Goal: Transaction & Acquisition: Register for event/course

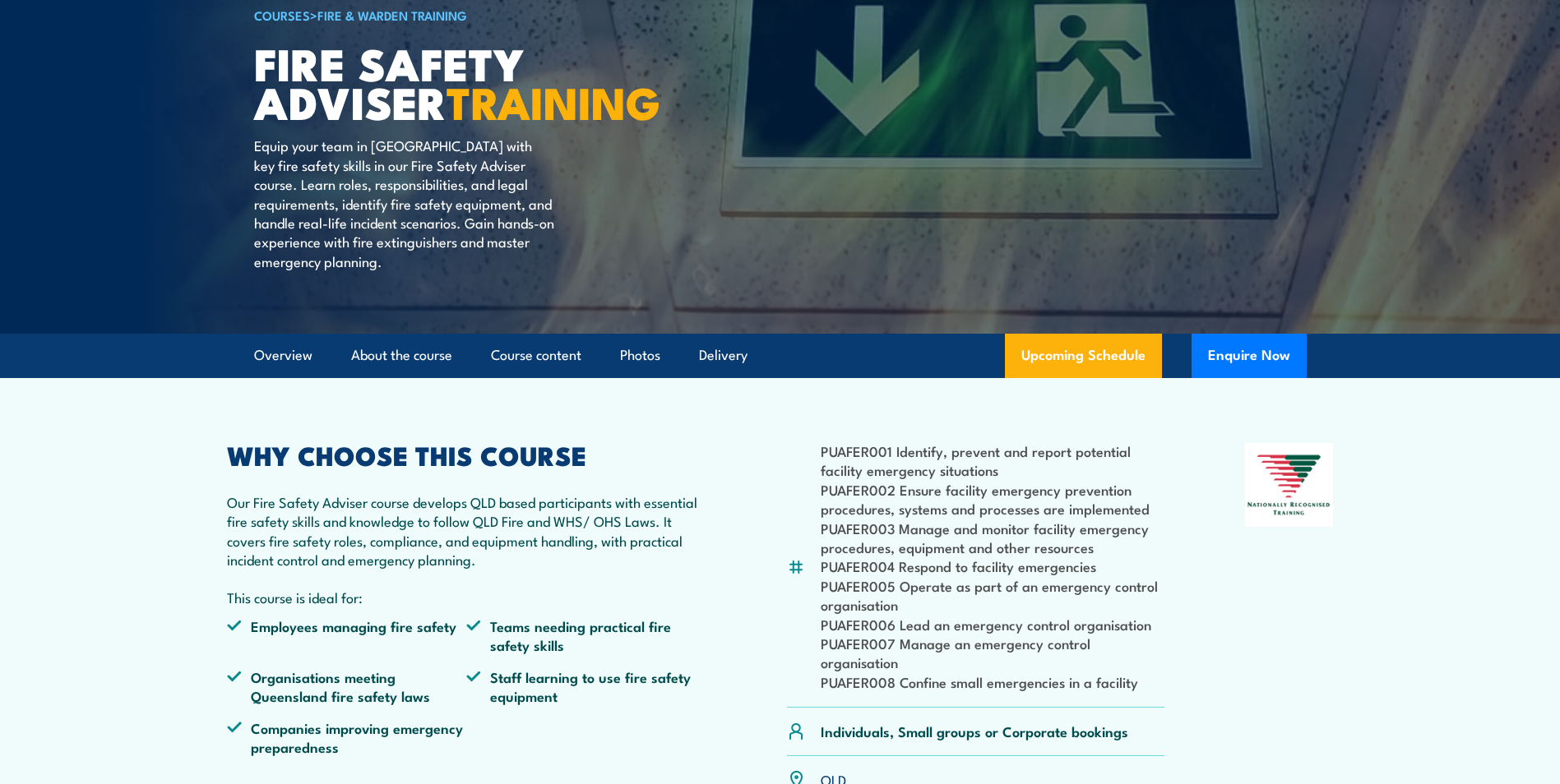
scroll to position [164, 0]
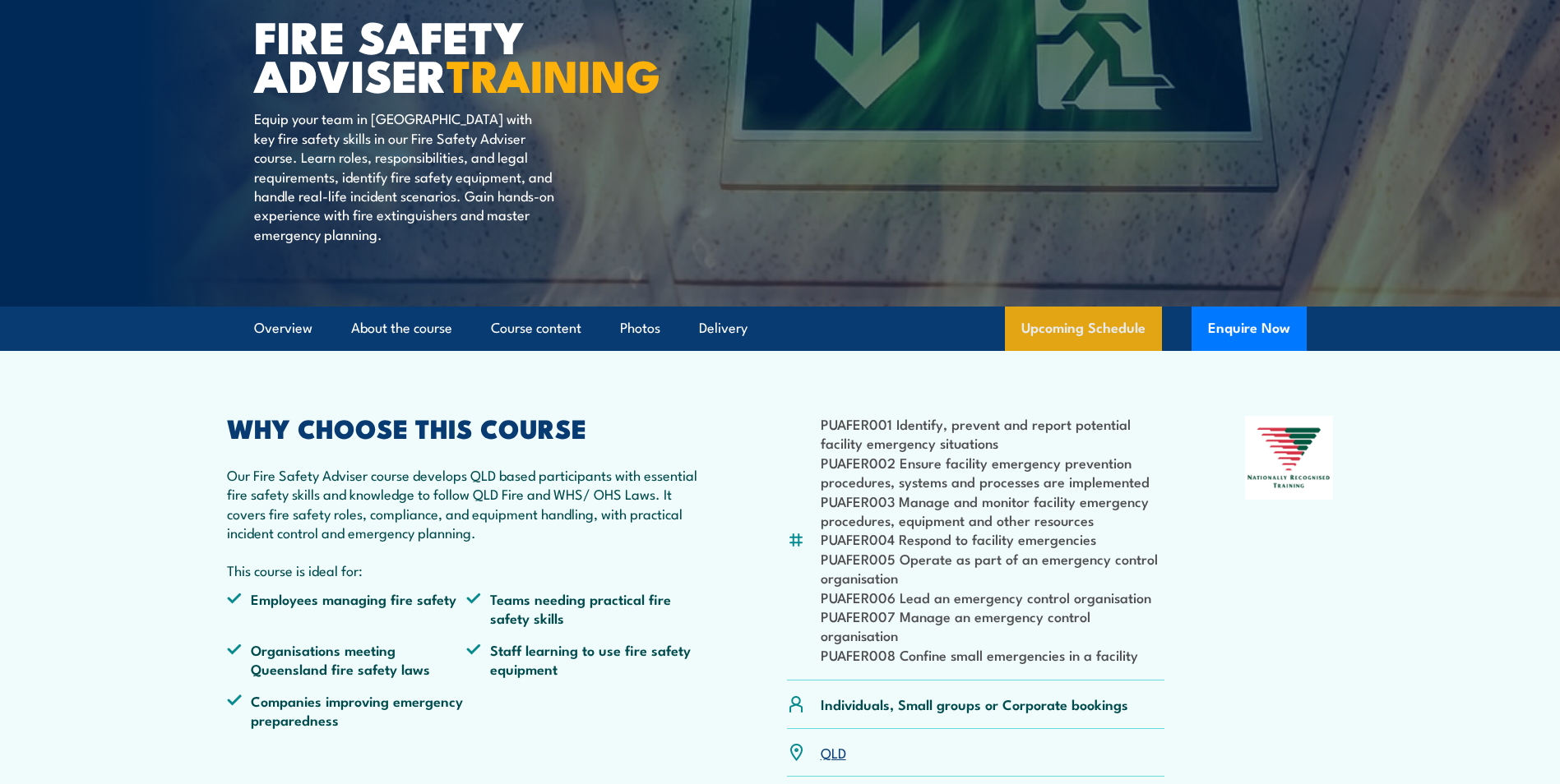
click at [1104, 351] on link "Upcoming Schedule" at bounding box center [1083, 329] width 157 height 44
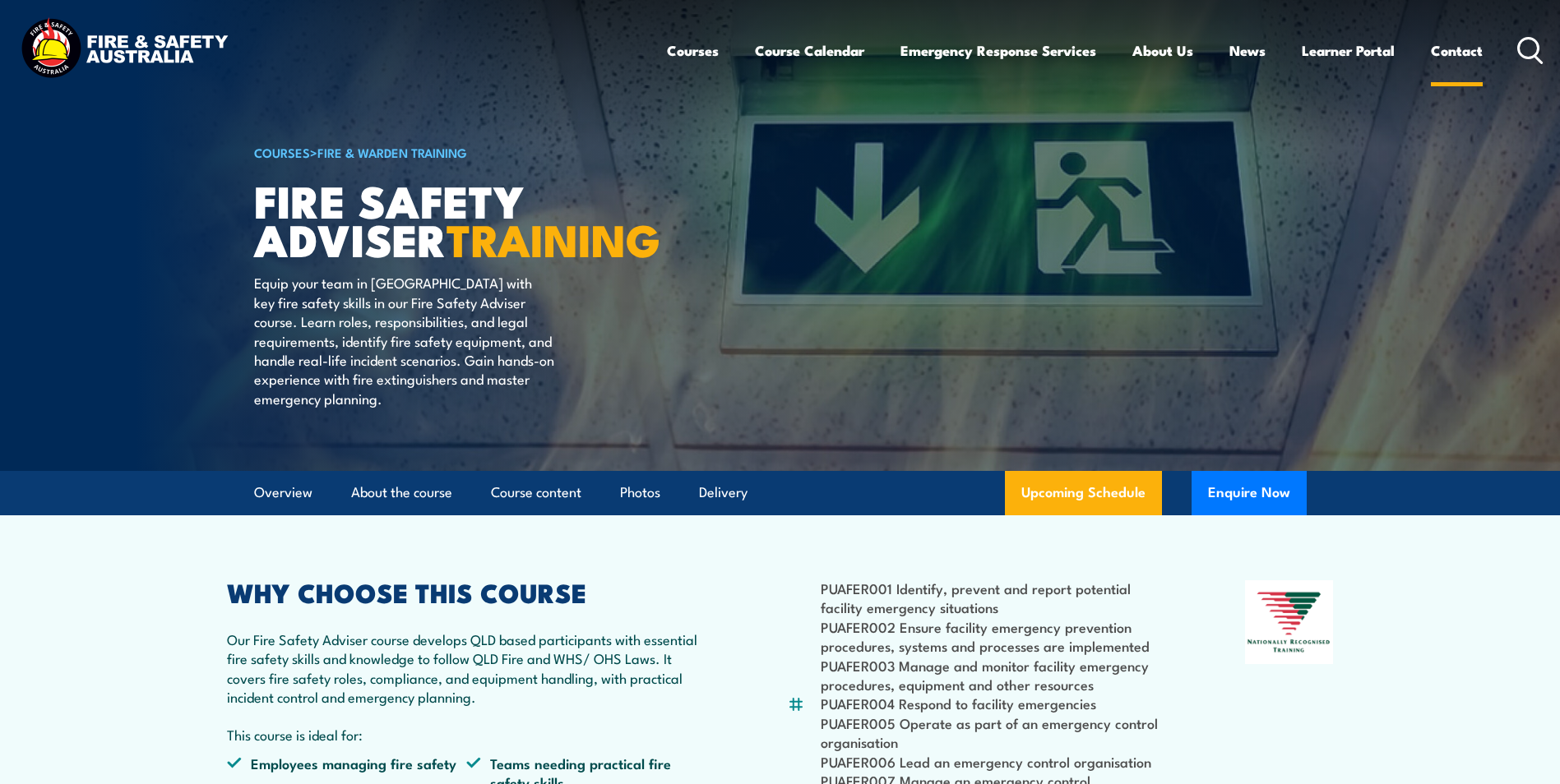
click at [1452, 54] on link "Contact" at bounding box center [1457, 50] width 52 height 43
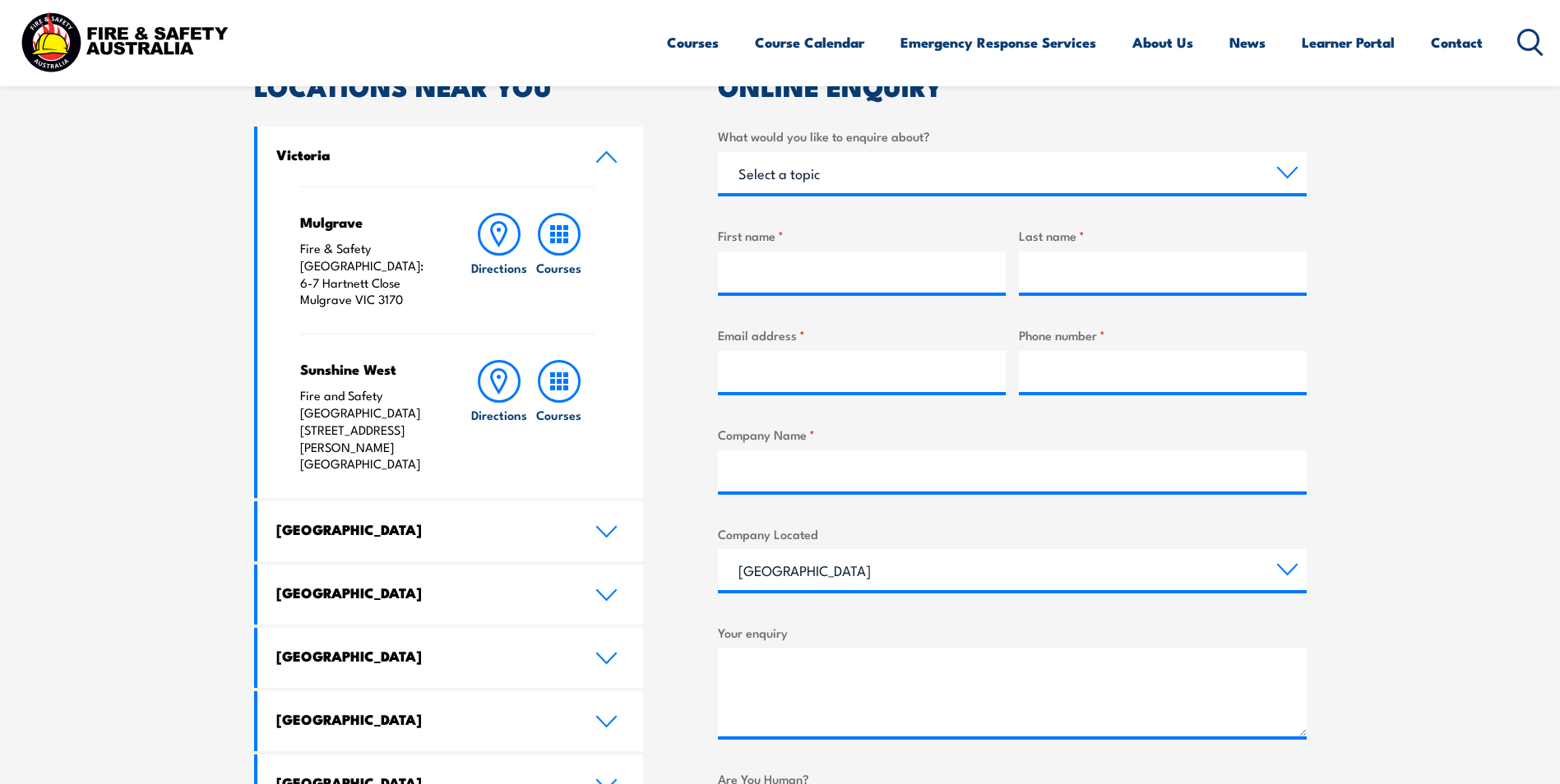
scroll to position [750, 0]
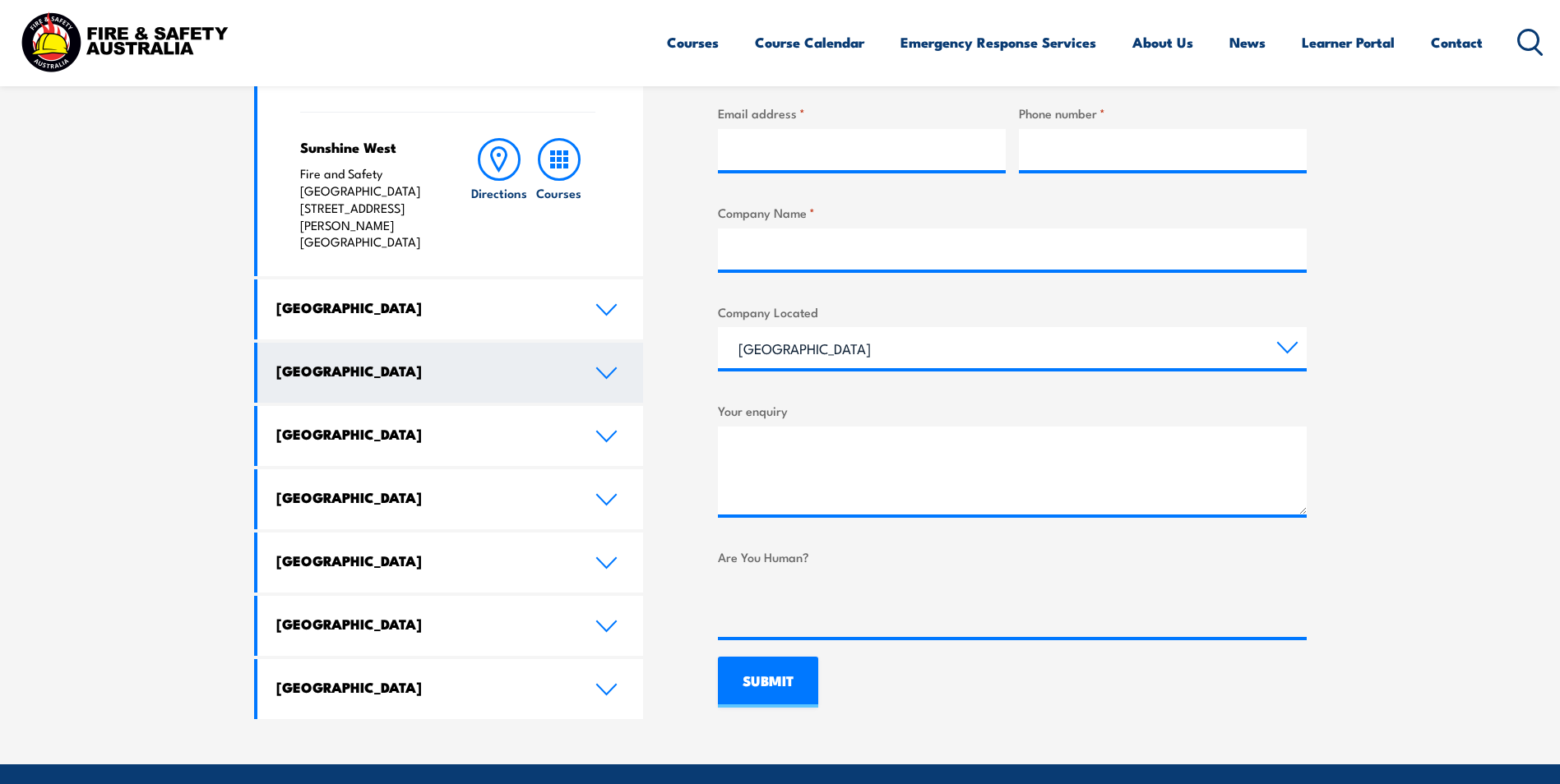
click at [602, 367] on icon at bounding box center [606, 374] width 23 height 13
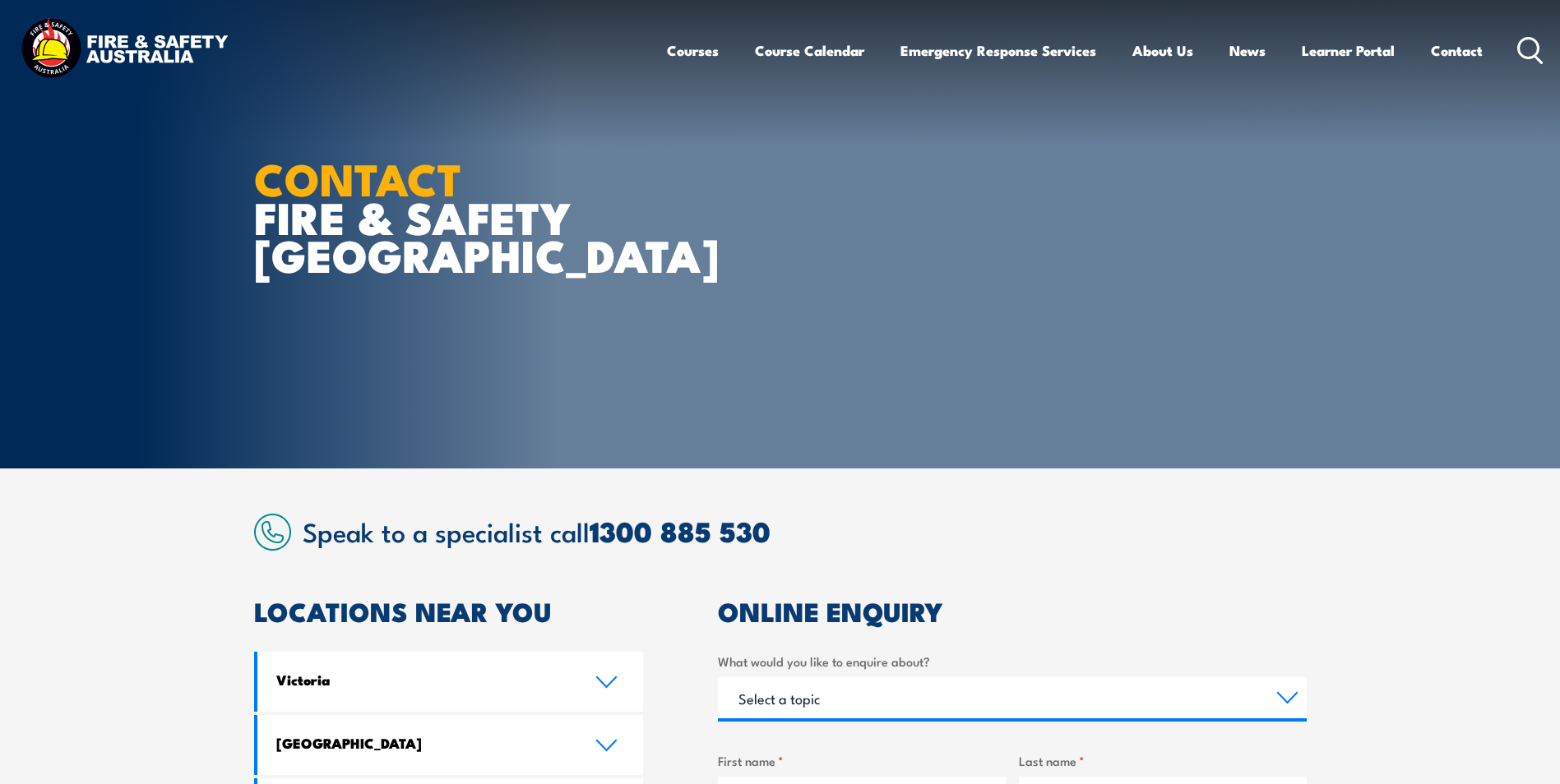
scroll to position [0, 0]
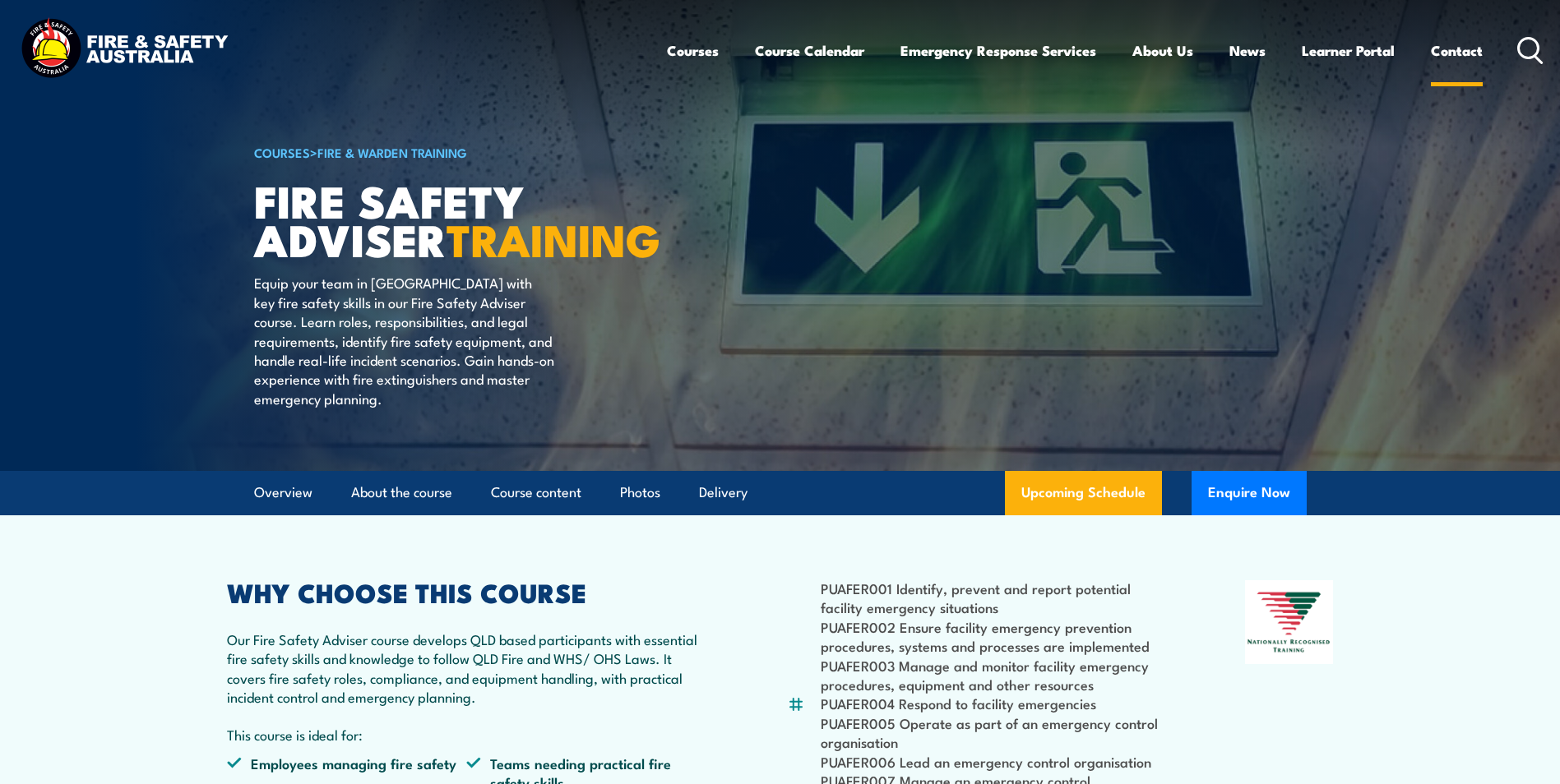
click at [1464, 44] on link "Contact" at bounding box center [1457, 50] width 52 height 43
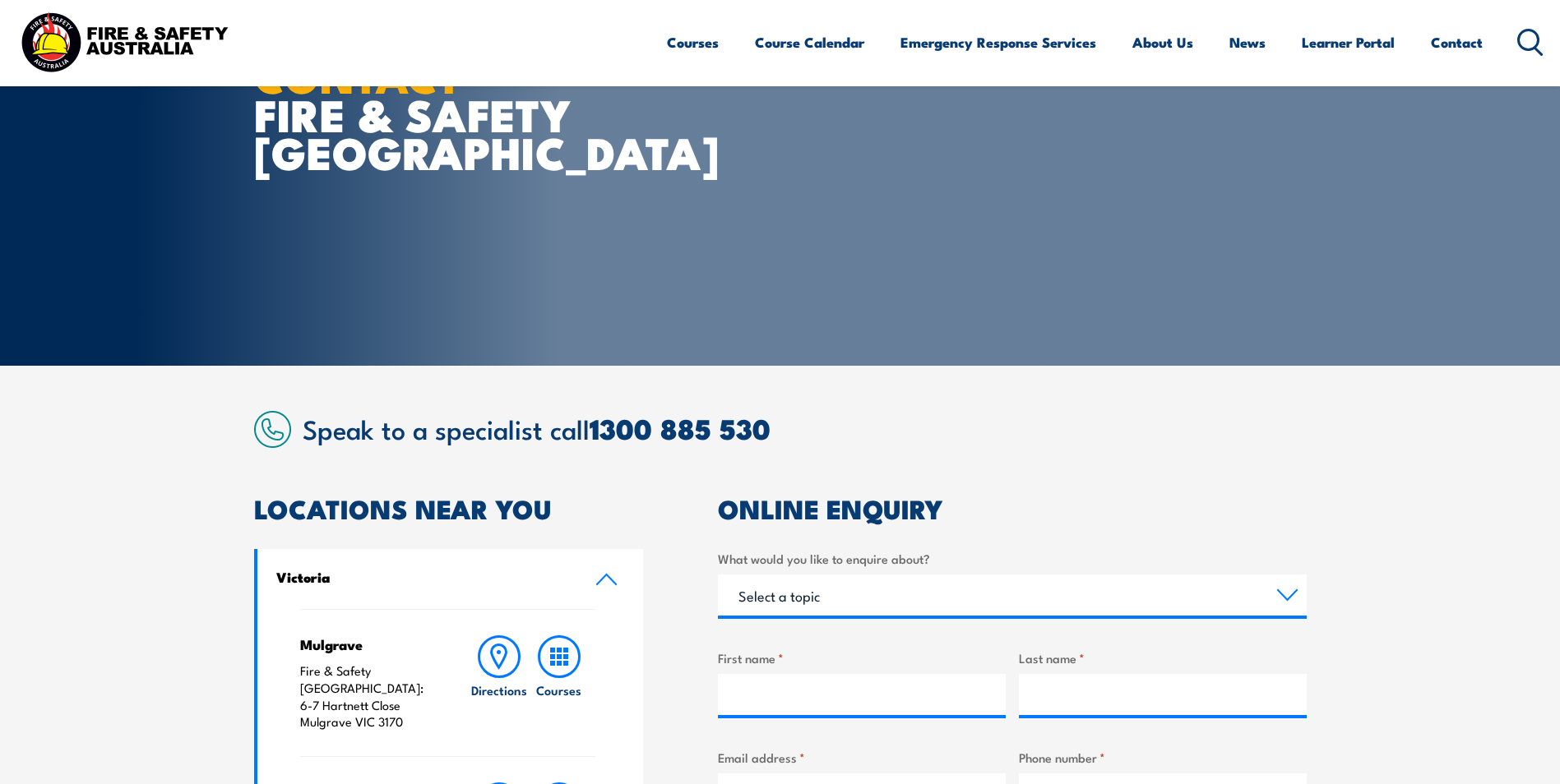
scroll to position [247, 0]
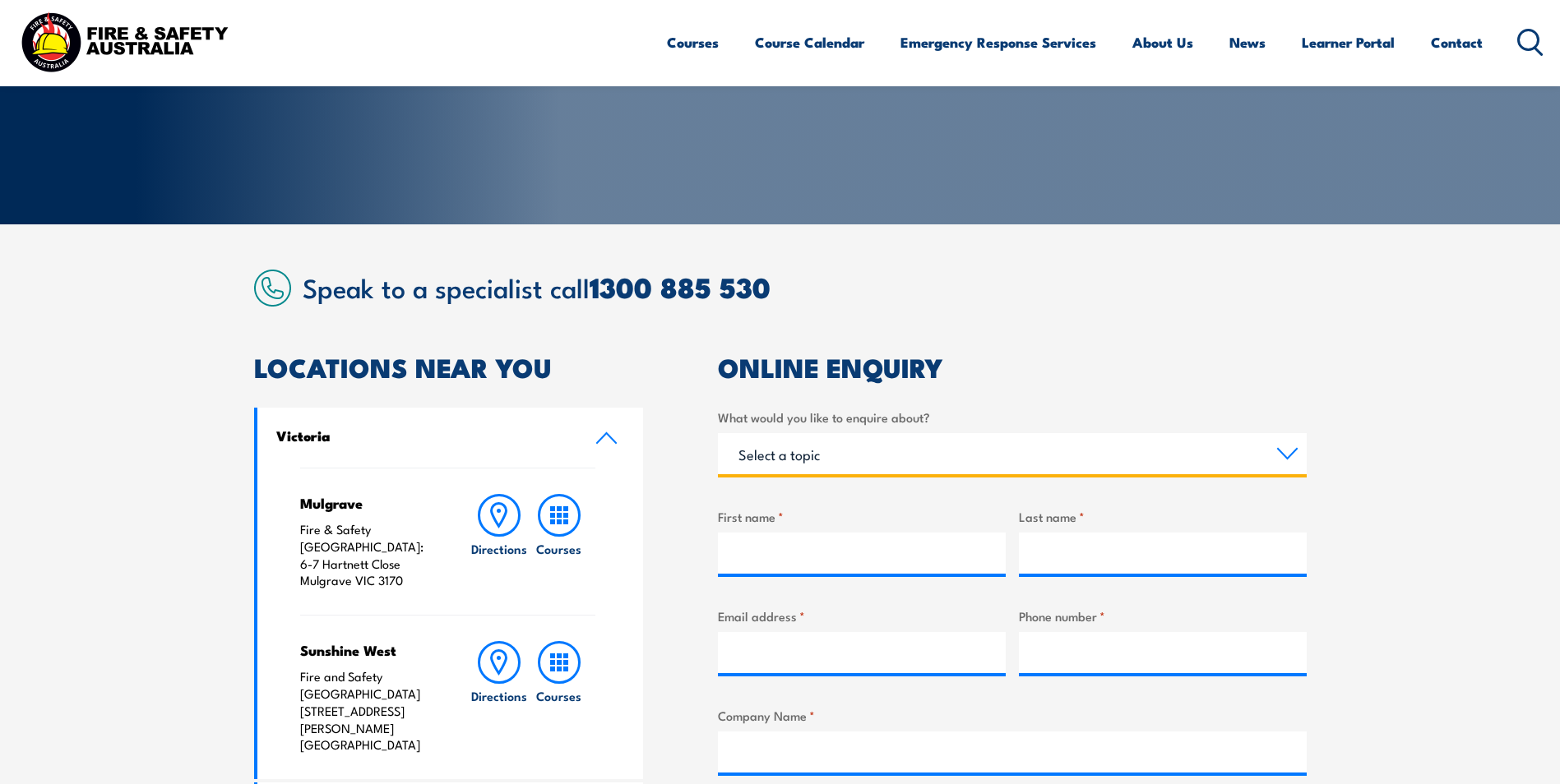
click at [1275, 455] on select "Select a topic Training Emergency Response Services General Enquiry" at bounding box center [1012, 453] width 589 height 41
select select "Training"
click at [717, 433] on select "Select a topic Training Emergency Response Services General Enquiry" at bounding box center [1012, 453] width 589 height 41
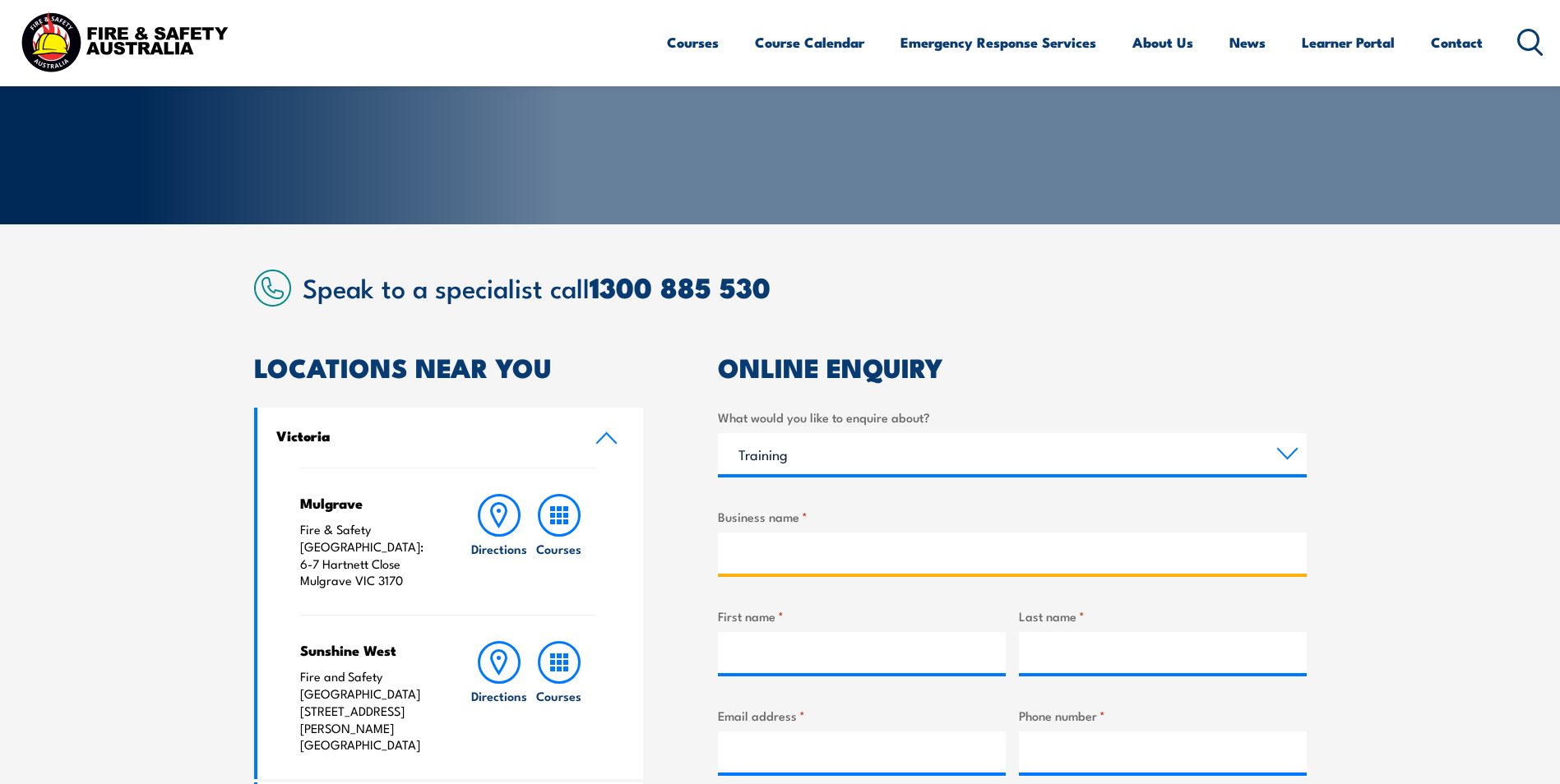
click at [802, 548] on input "Business name *" at bounding box center [1012, 553] width 589 height 41
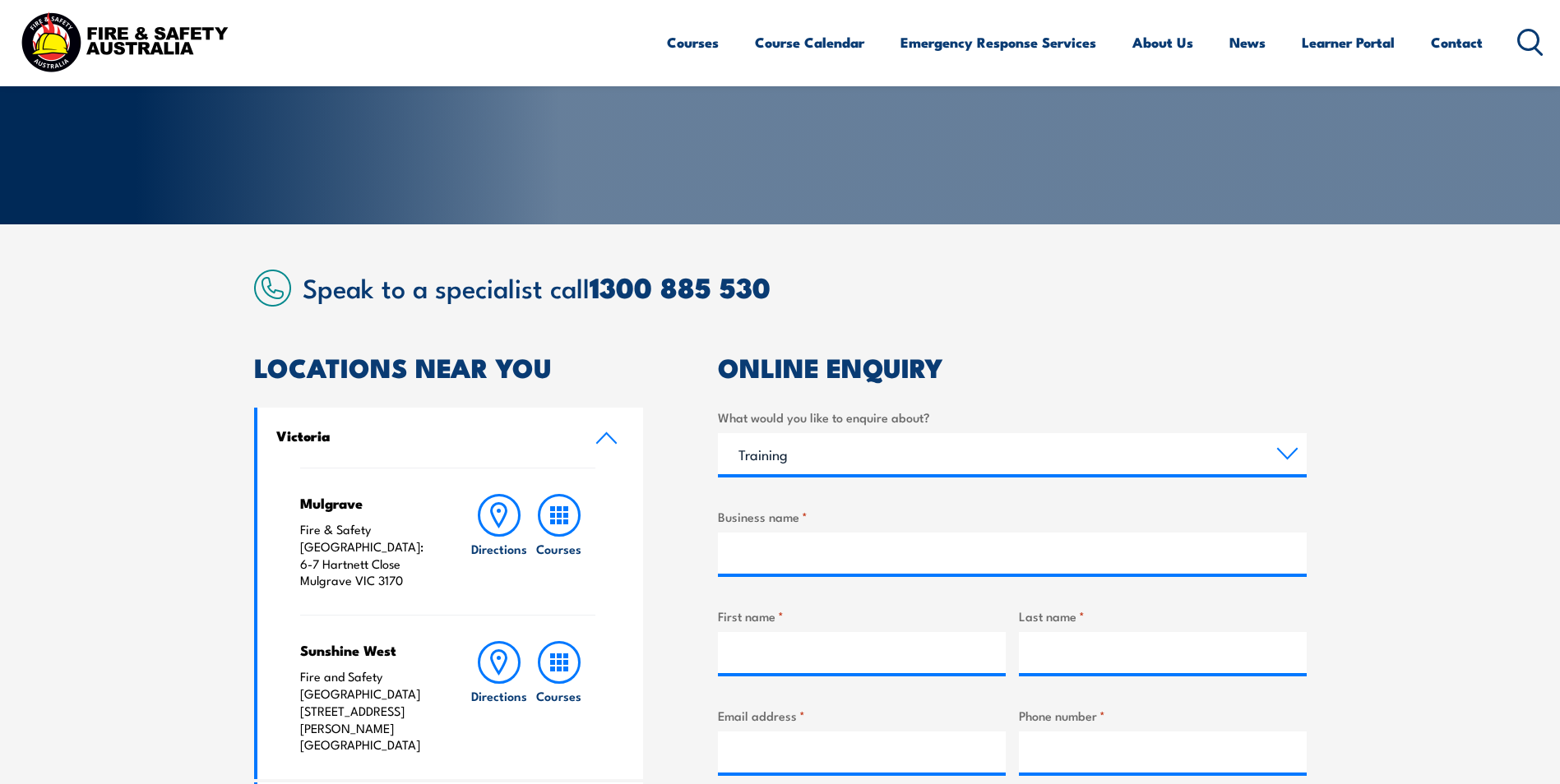
click at [1176, 311] on article "Speak to a specialist call 1300 885 530 LOCATIONS NEAR YOU Victoria Mulgrave Fi…" at bounding box center [781, 790] width 1053 height 1041
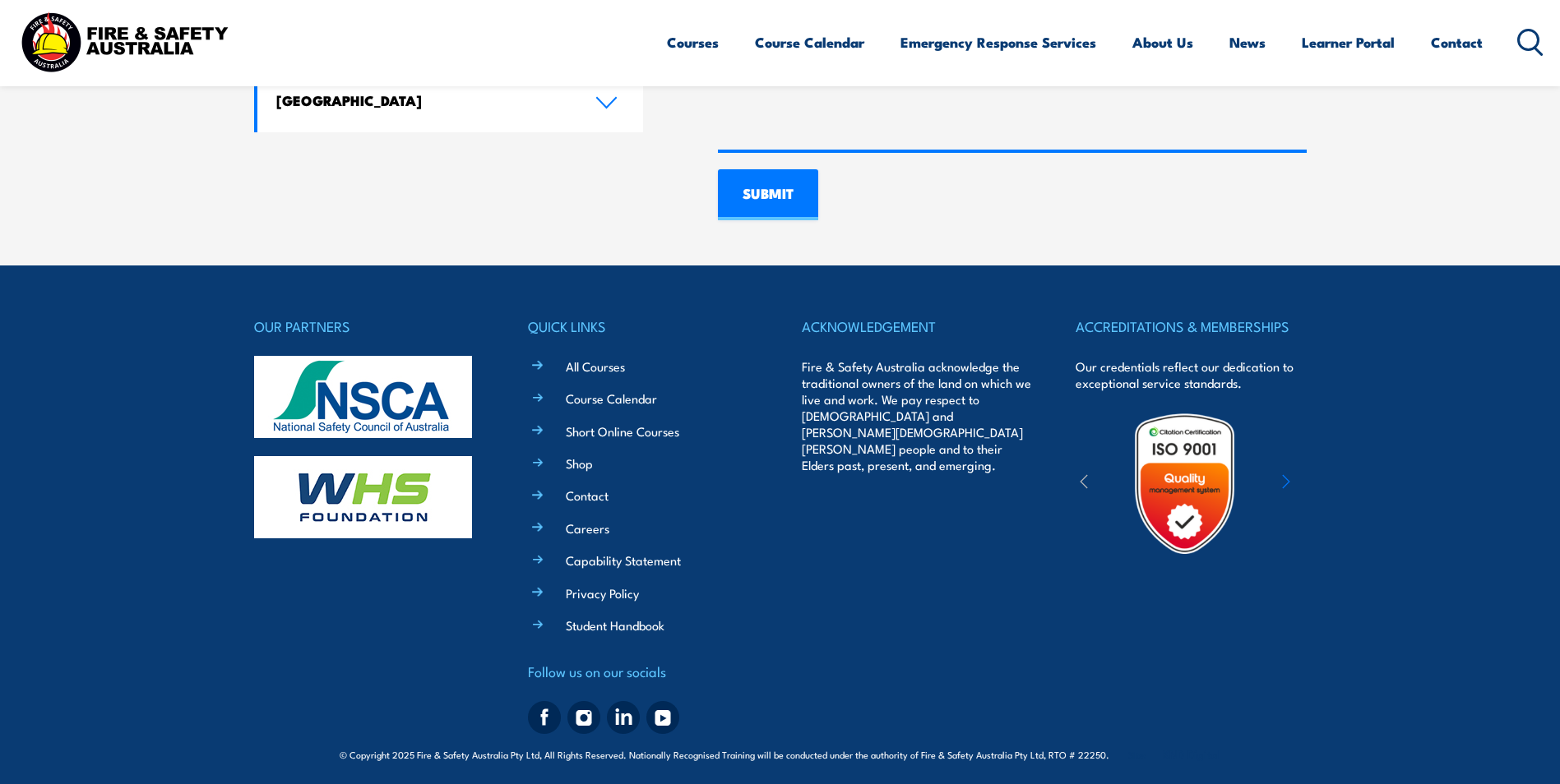
scroll to position [1343, 0]
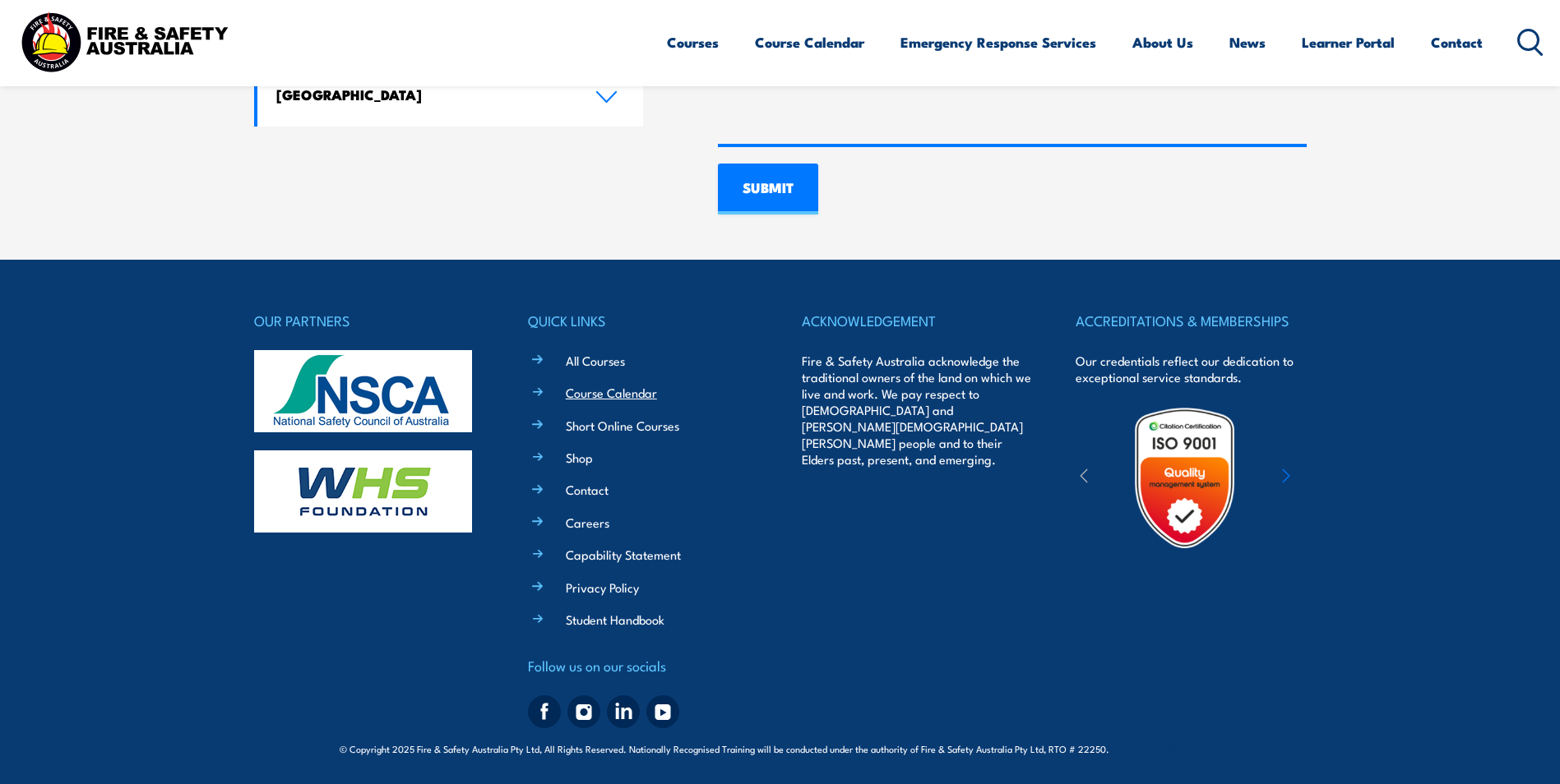
click at [600, 389] on link "Course Calendar" at bounding box center [611, 392] width 91 height 18
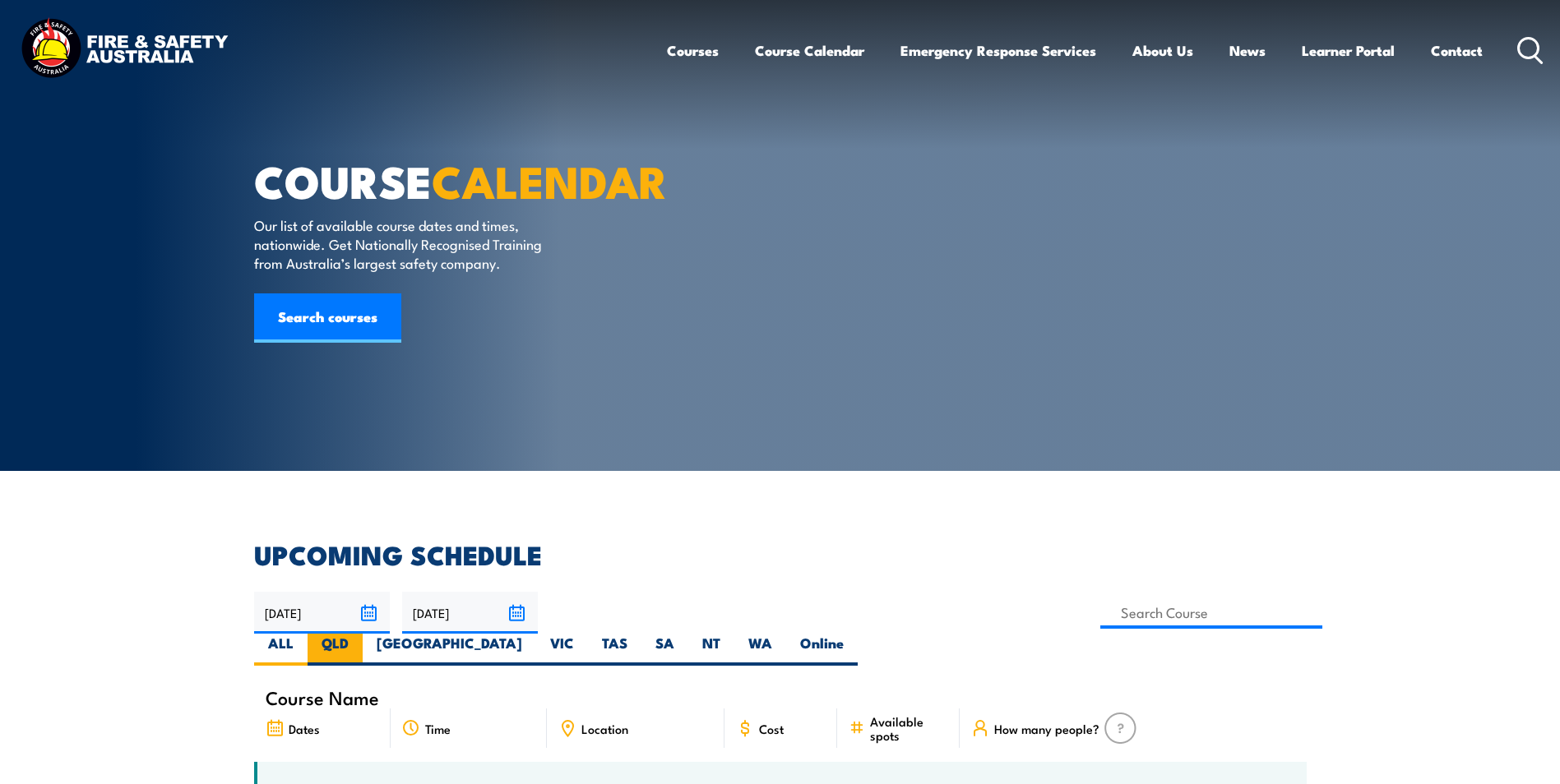
click at [363, 634] on label "QLD" at bounding box center [335, 650] width 55 height 32
click at [360, 634] on input "QLD" at bounding box center [354, 639] width 11 height 11
radio input "true"
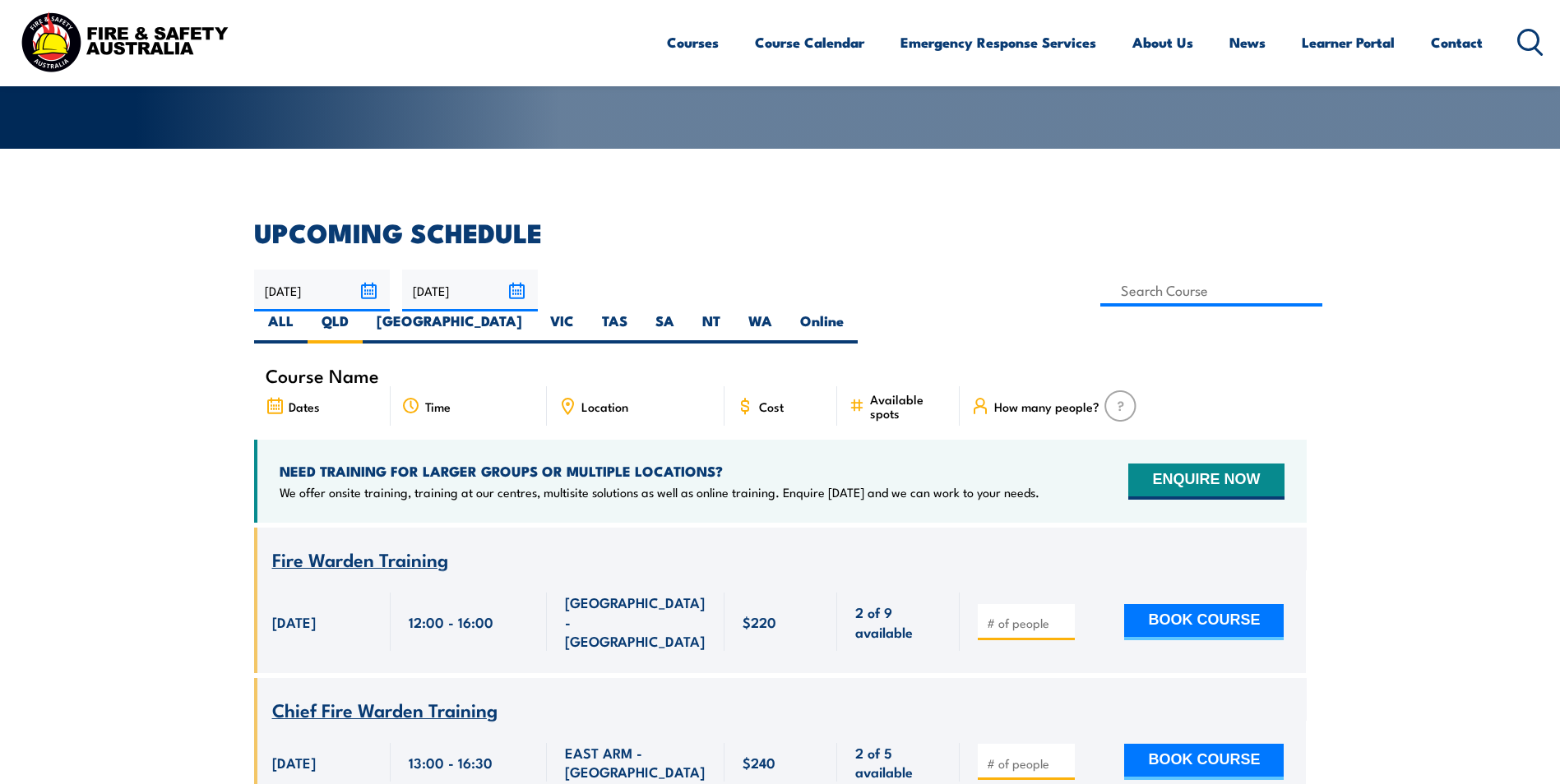
scroll to position [493, 0]
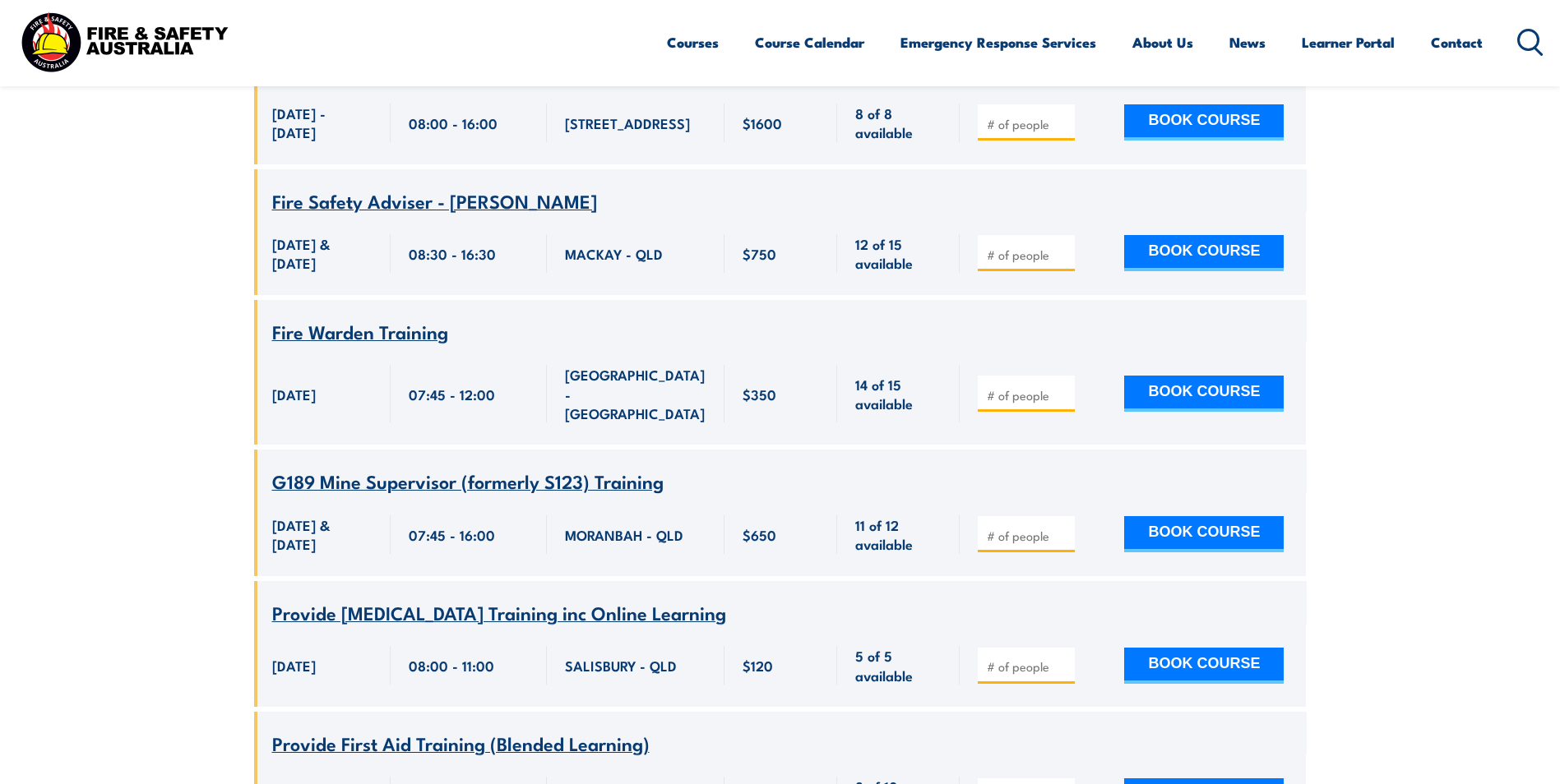
scroll to position [10327, 0]
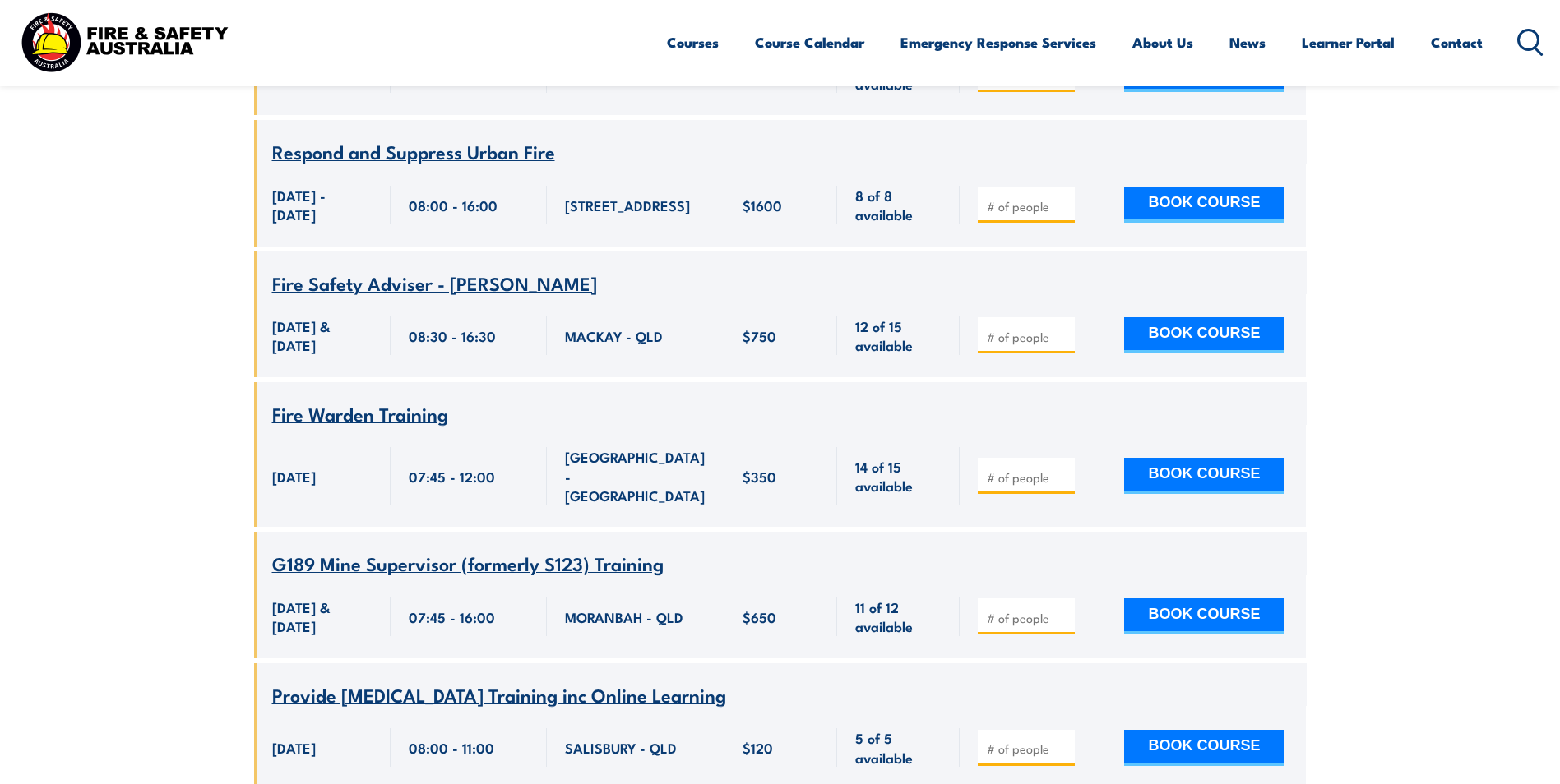
click at [406, 297] on span "Fire Safety Adviser - MACKAY" at bounding box center [434, 283] width 325 height 28
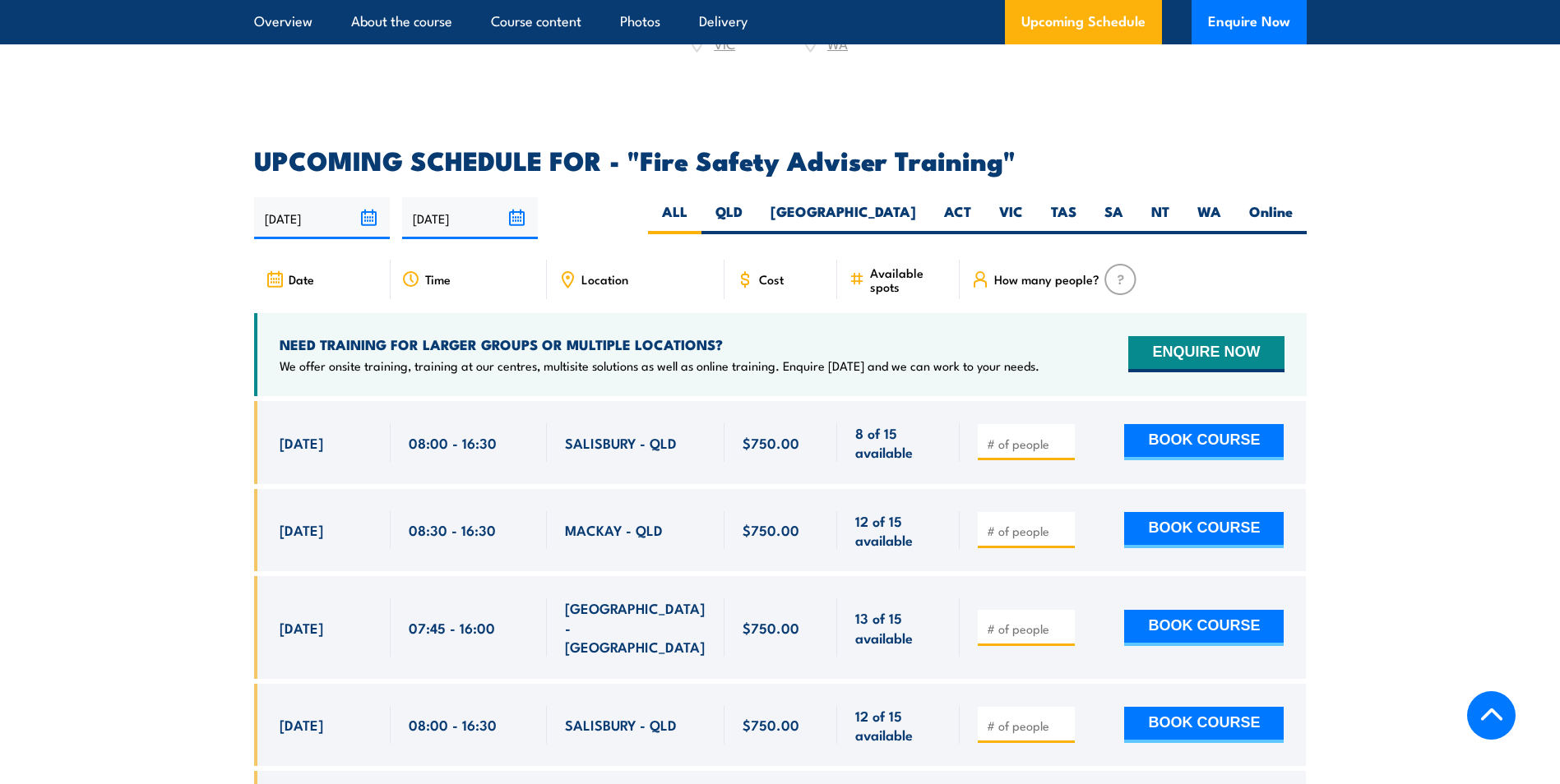
scroll to position [2549, 0]
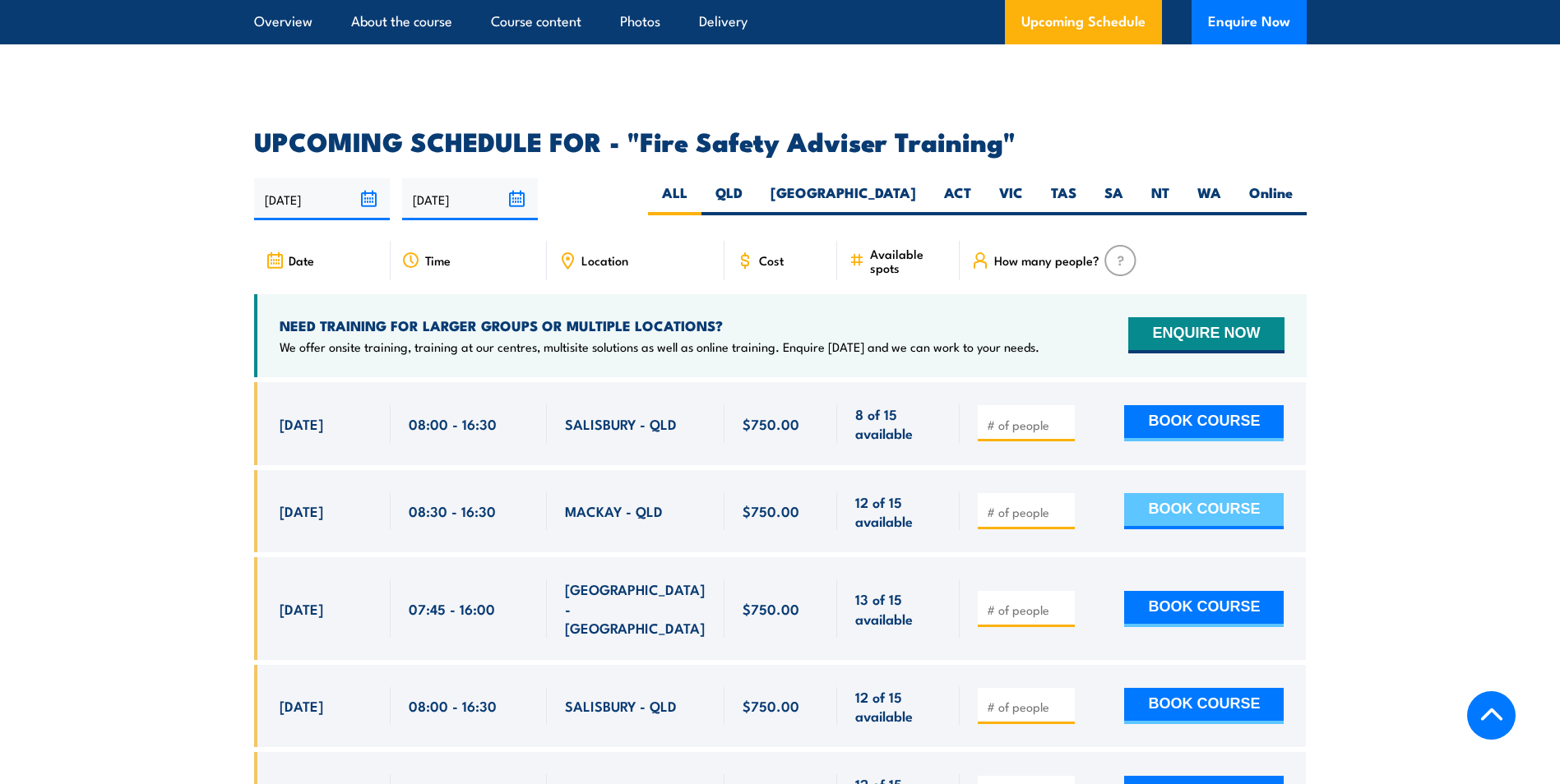
click at [1193, 520] on button "BOOK COURSE" at bounding box center [1203, 510] width 159 height 36
type input "1"
click at [1061, 520] on input "1" at bounding box center [1028, 512] width 83 height 17
click at [1190, 525] on button "BOOK COURSE" at bounding box center [1203, 510] width 159 height 36
